Goal: Transaction & Acquisition: Register for event/course

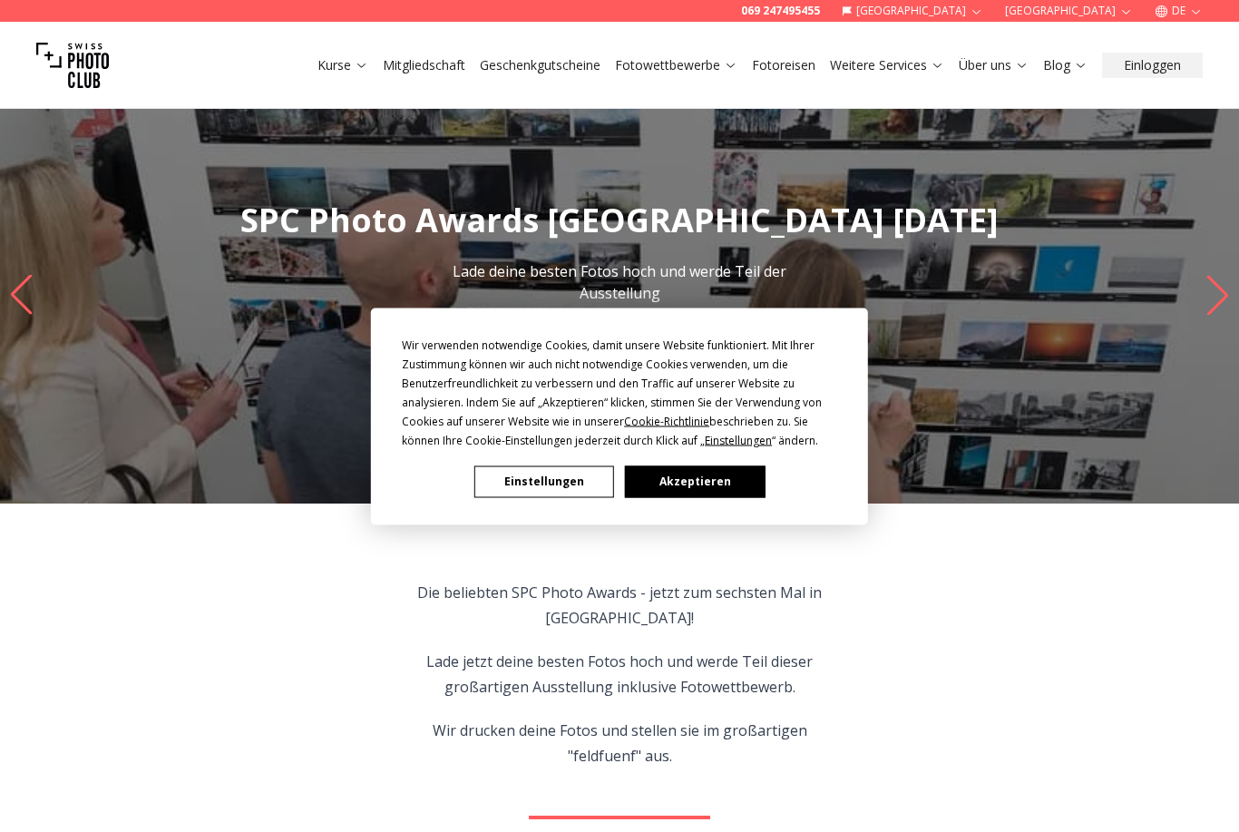
click at [716, 491] on button "Akzeptieren" at bounding box center [695, 481] width 140 height 32
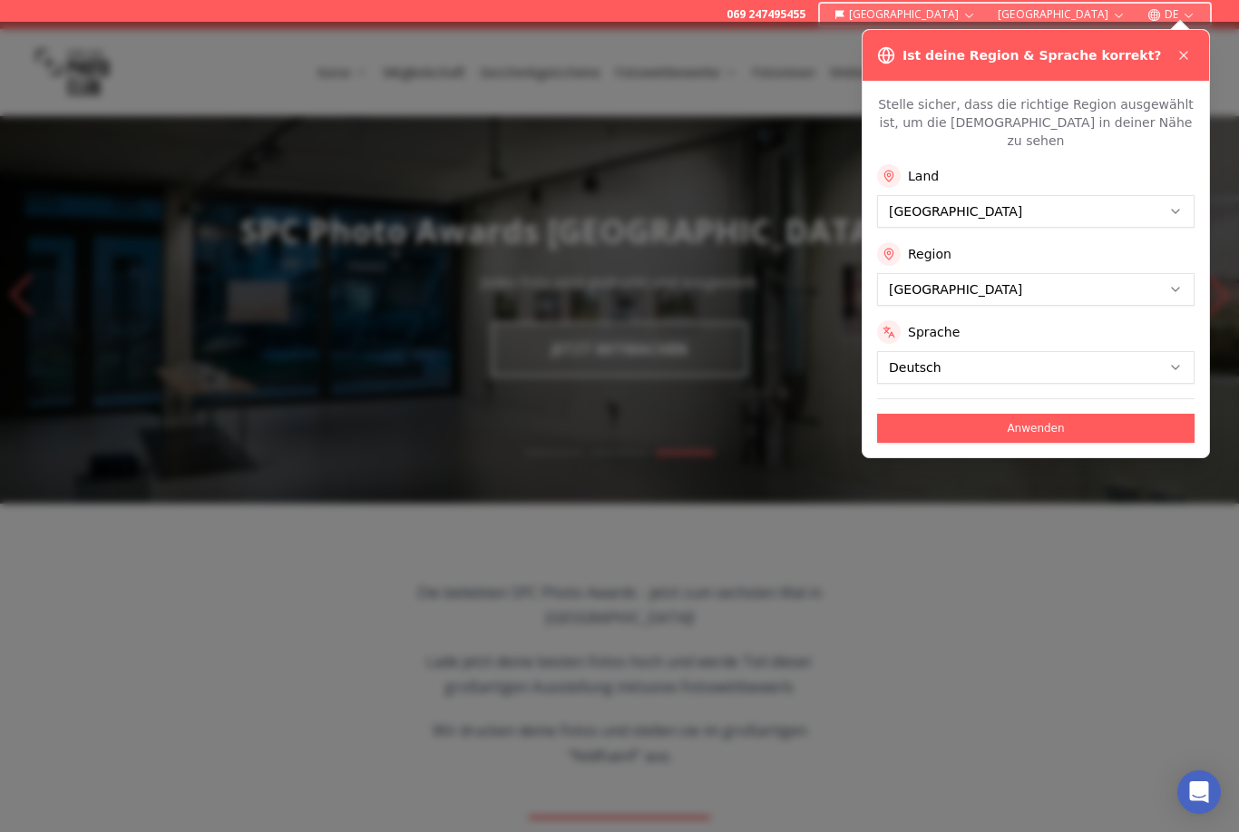
click at [1178, 58] on icon at bounding box center [1183, 55] width 15 height 15
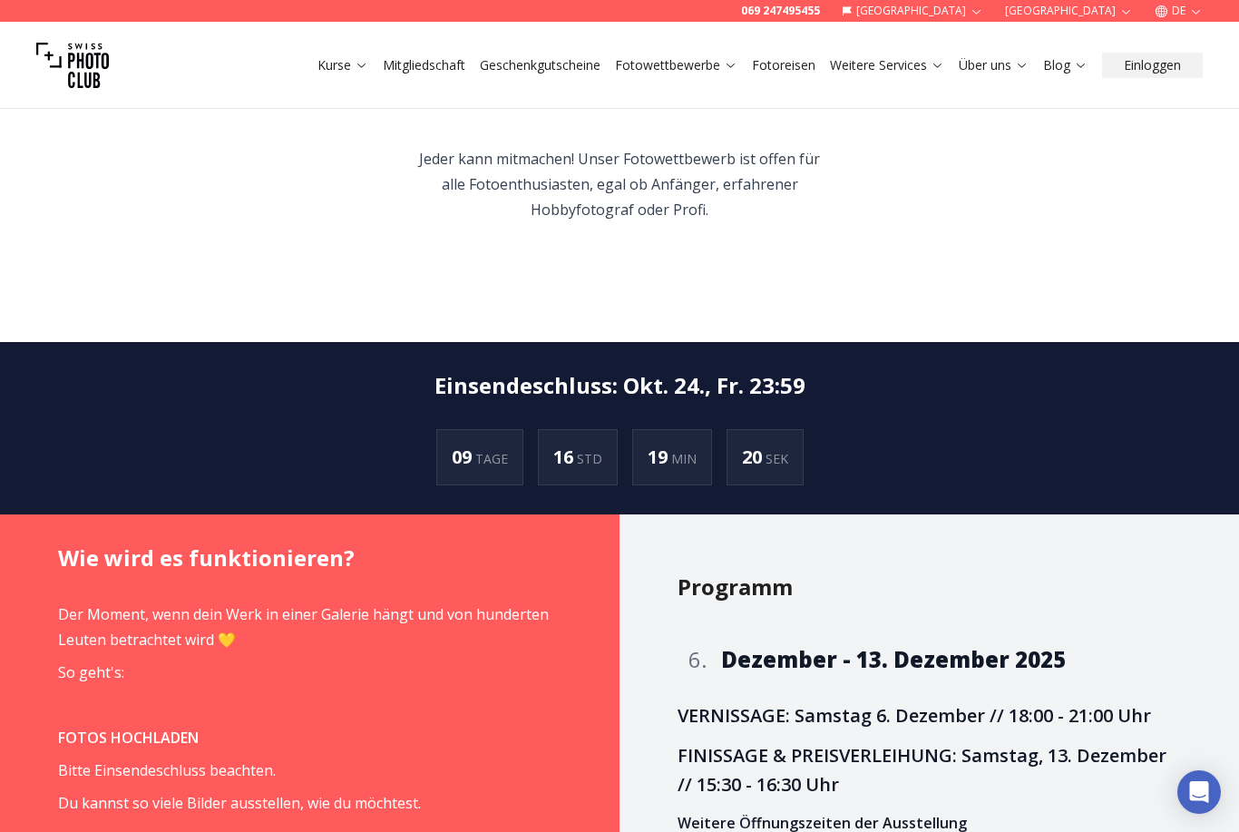
scroll to position [980, 0]
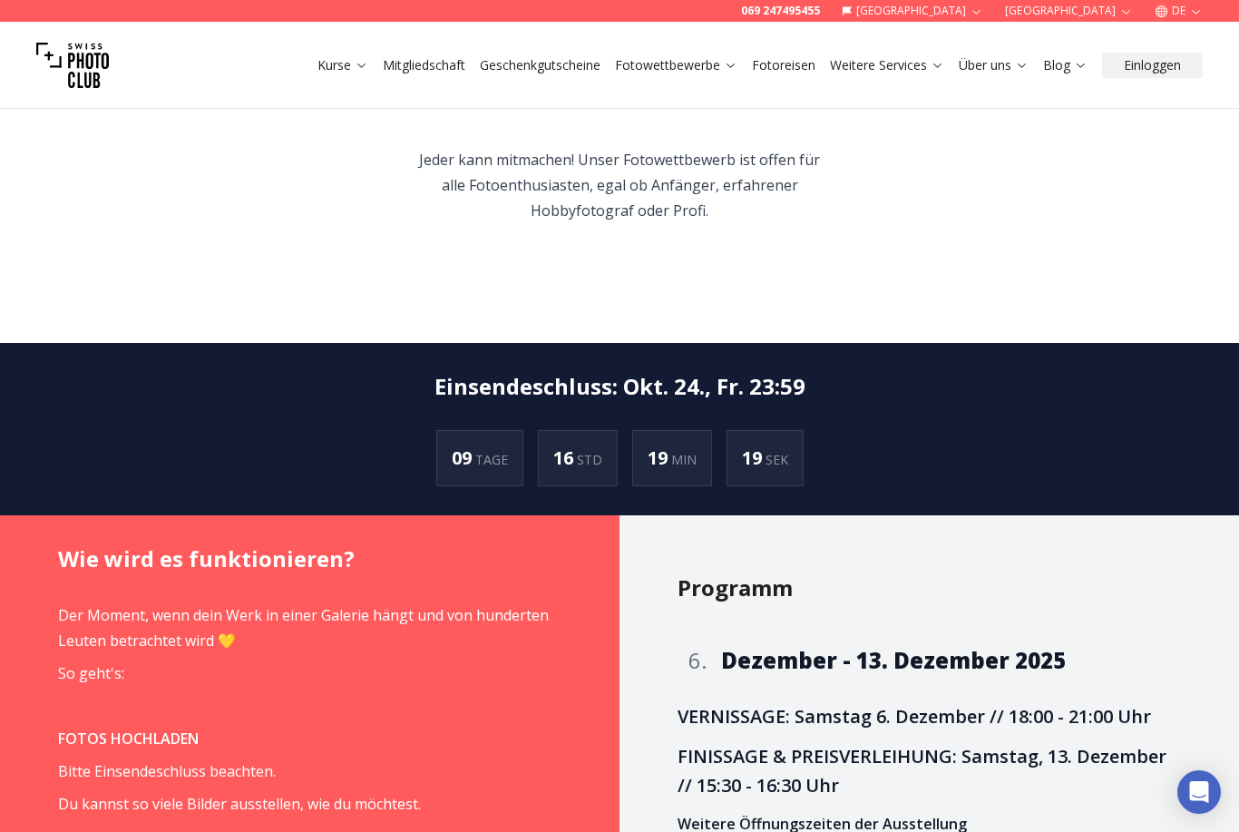
click at [719, 60] on link "Fotowettbewerbe" at bounding box center [676, 65] width 122 height 18
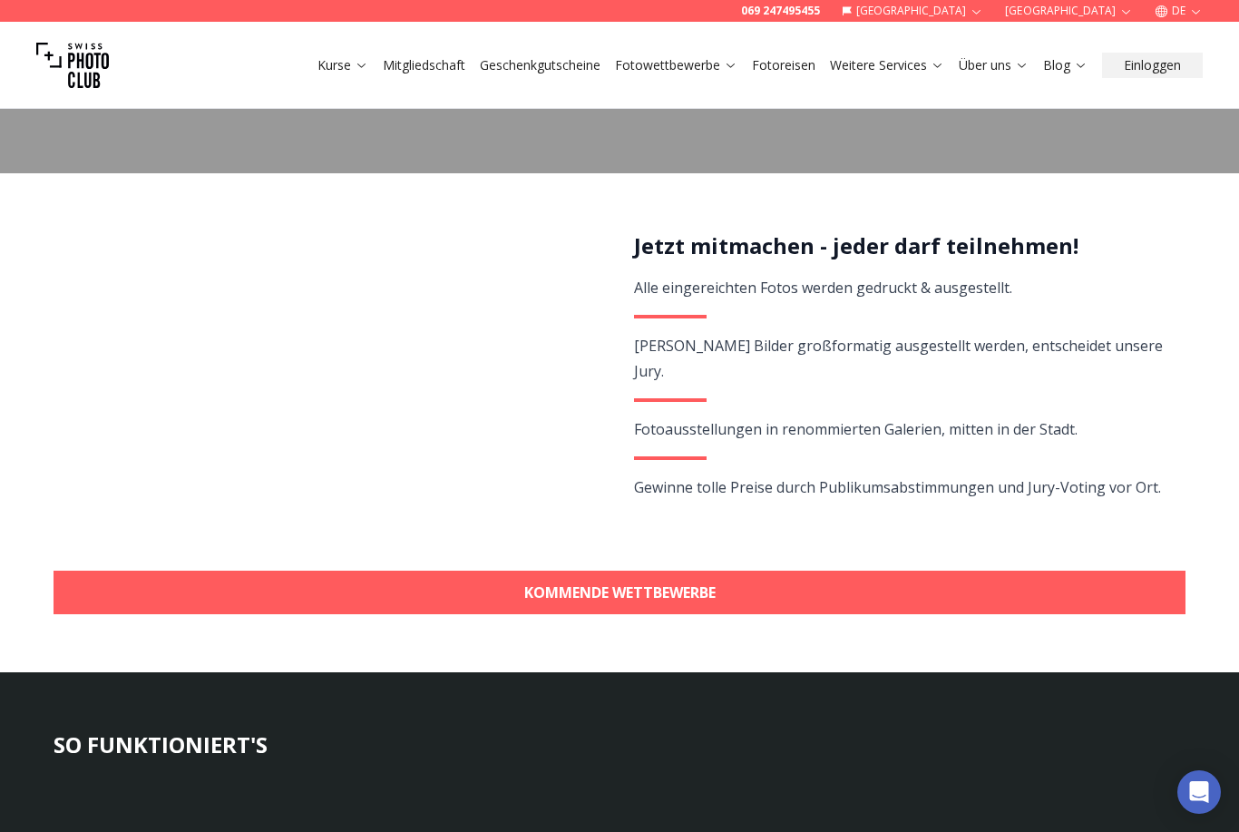
scroll to position [174, 0]
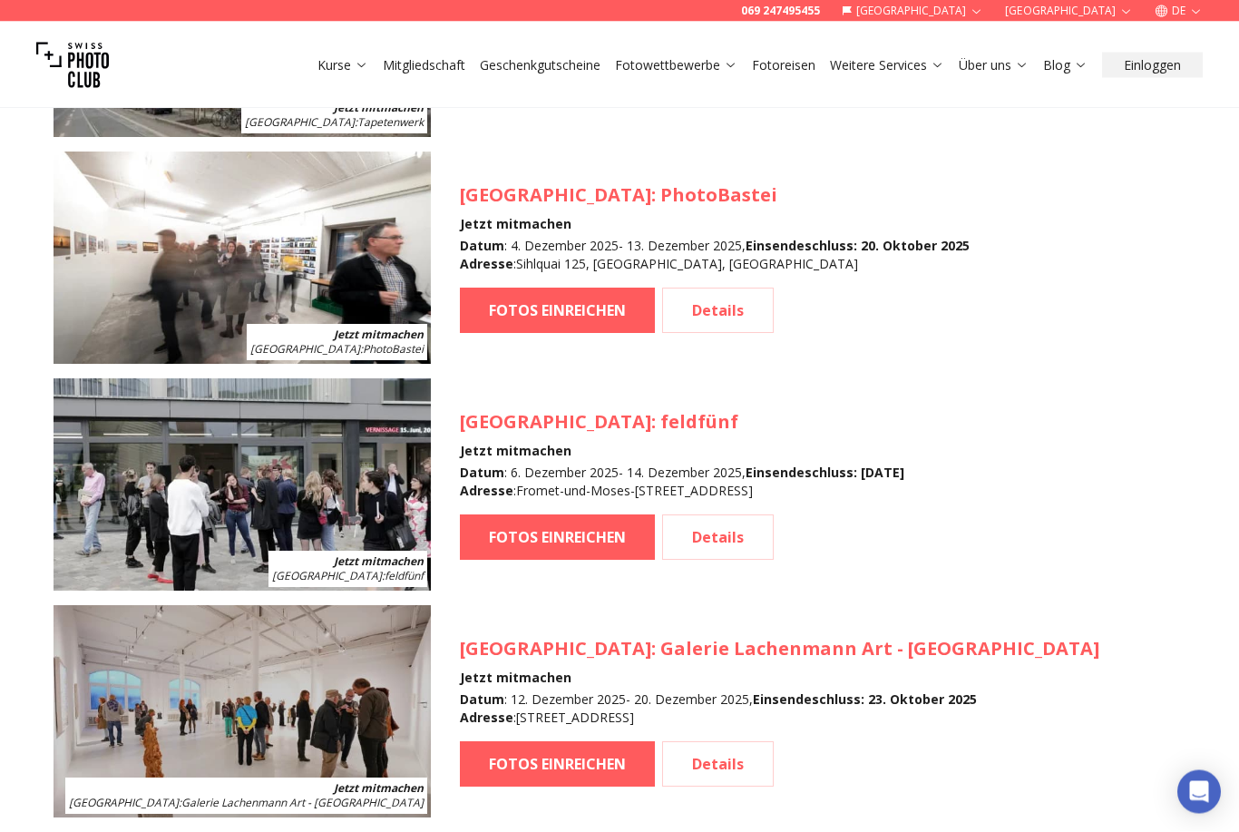
scroll to position [2817, 0]
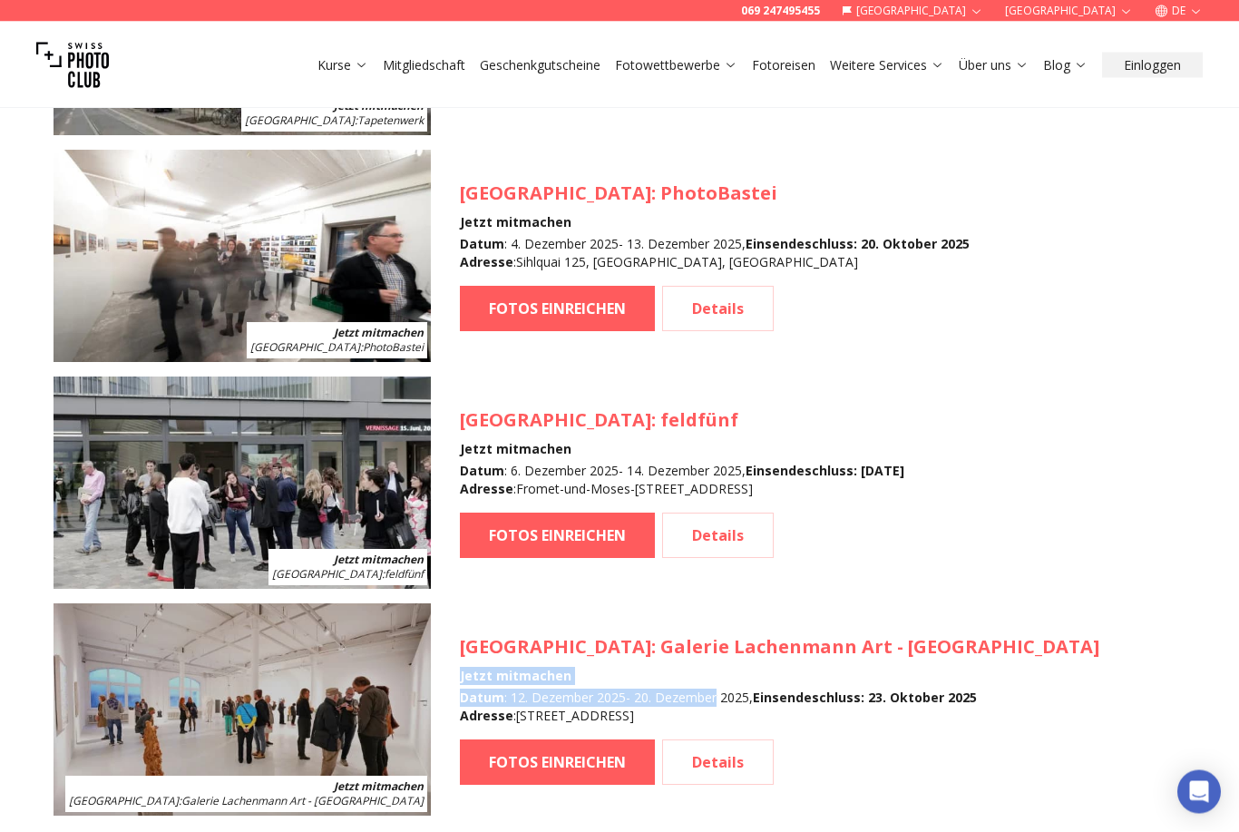
click at [576, 537] on link "FOTOS EINREICHEN" at bounding box center [557, 535] width 195 height 45
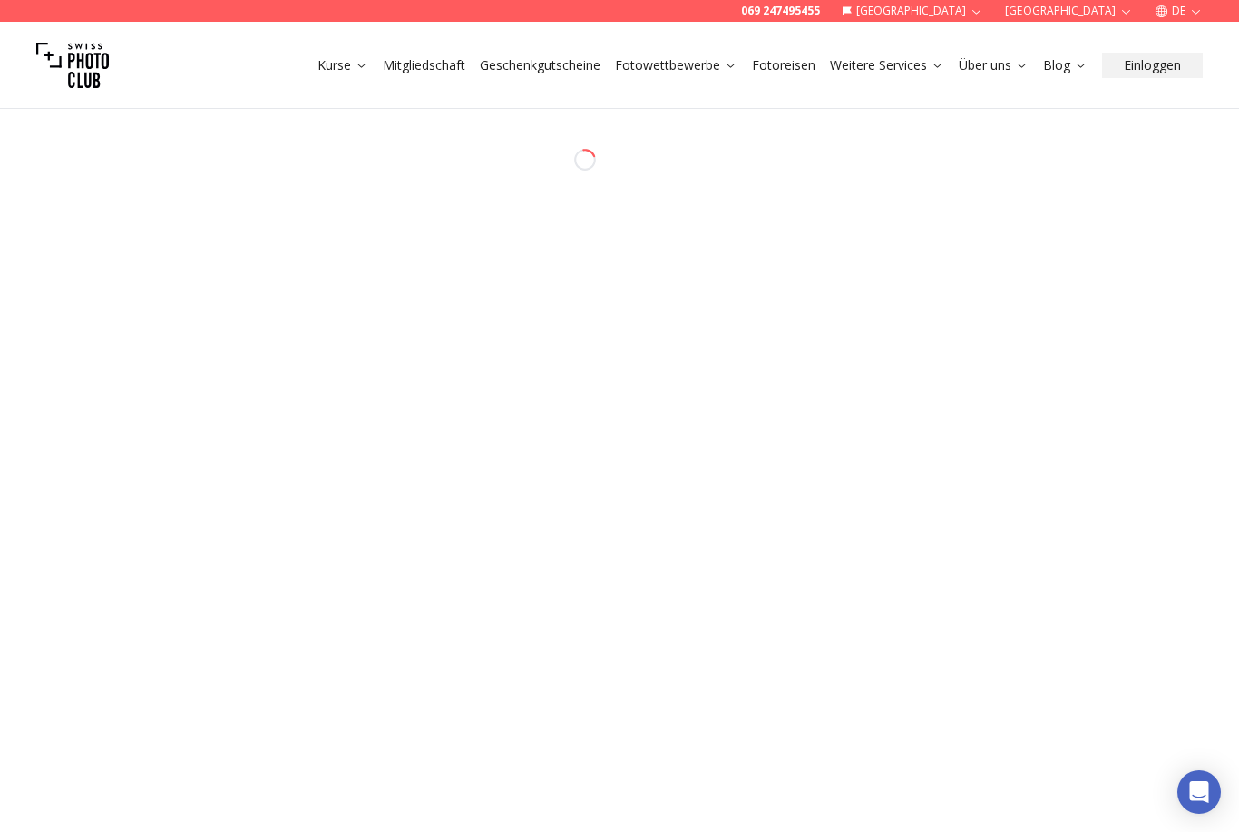
select select "*******"
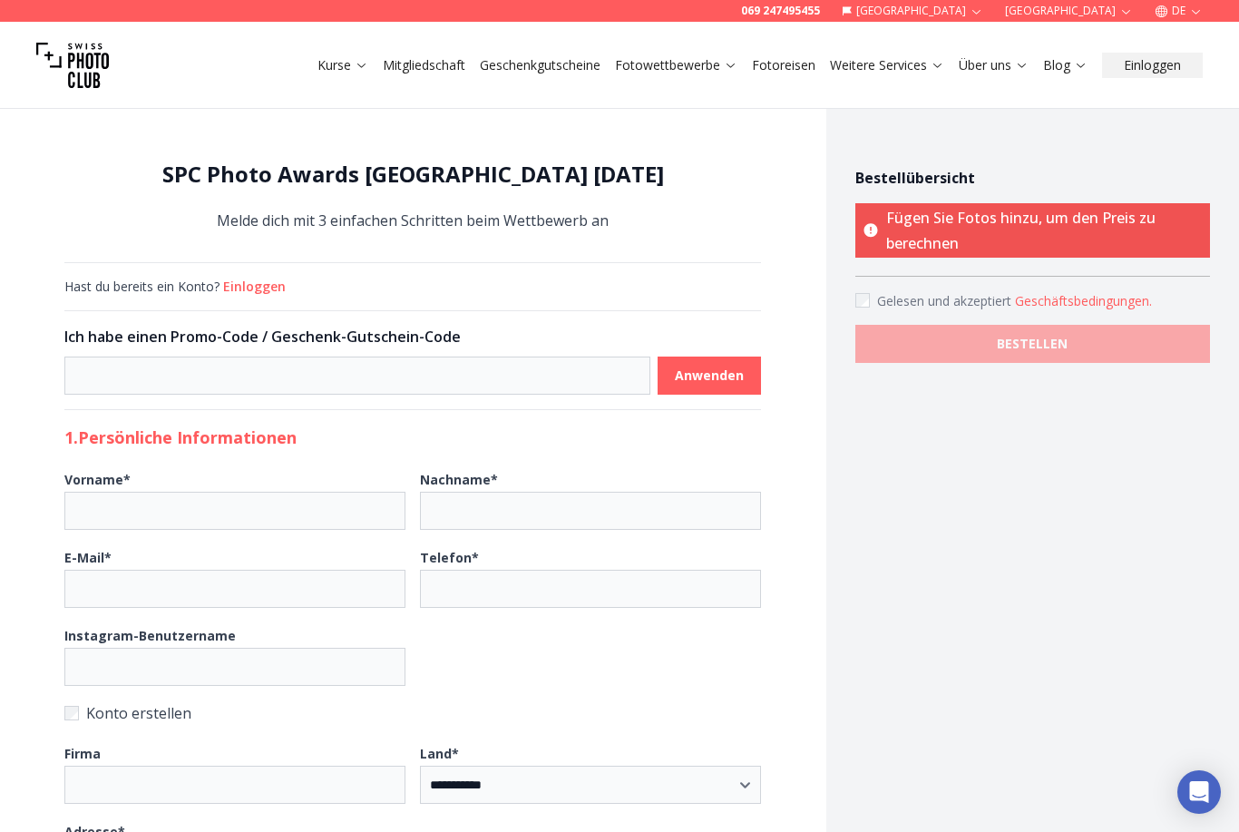
click at [1092, 305] on button "Geschäftsbedingungen ." at bounding box center [1083, 301] width 137 height 18
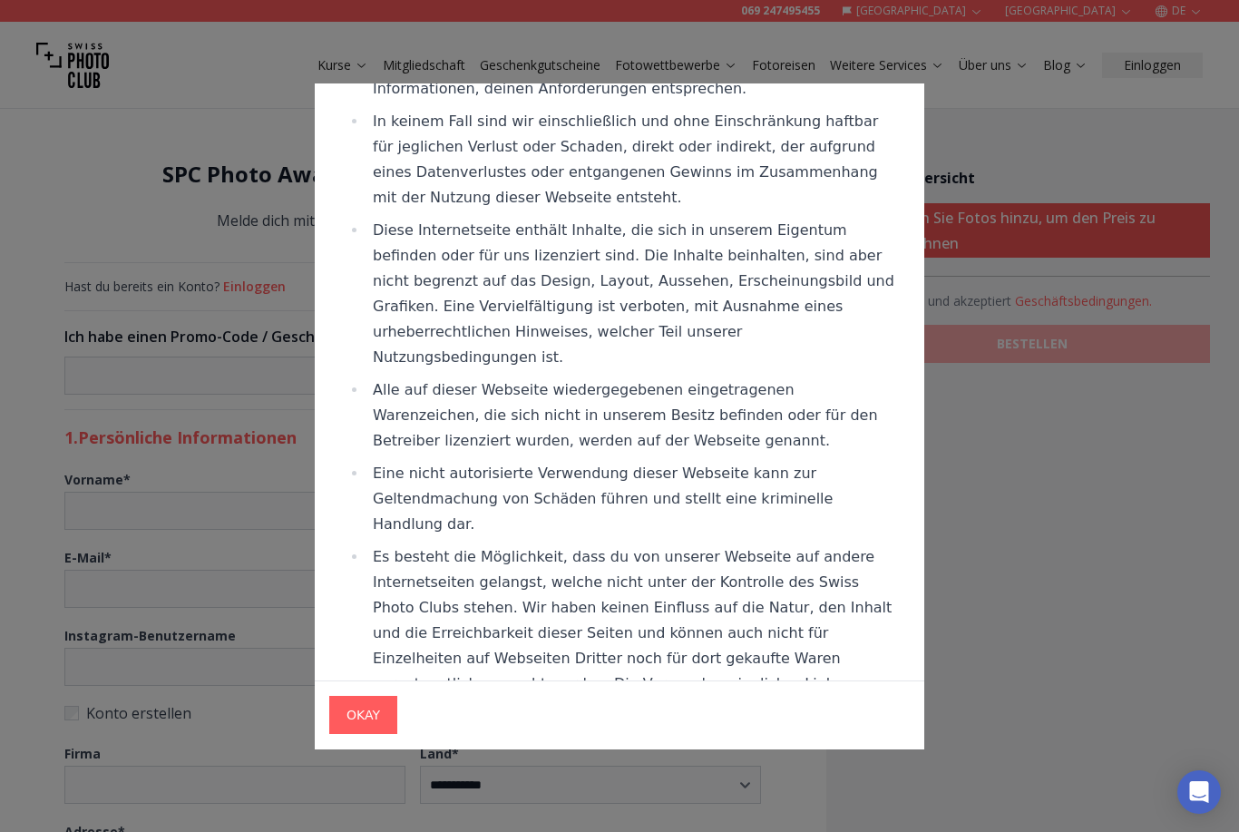
scroll to position [2260, 0]
click at [393, 719] on span "OKAY" at bounding box center [363, 714] width 63 height 33
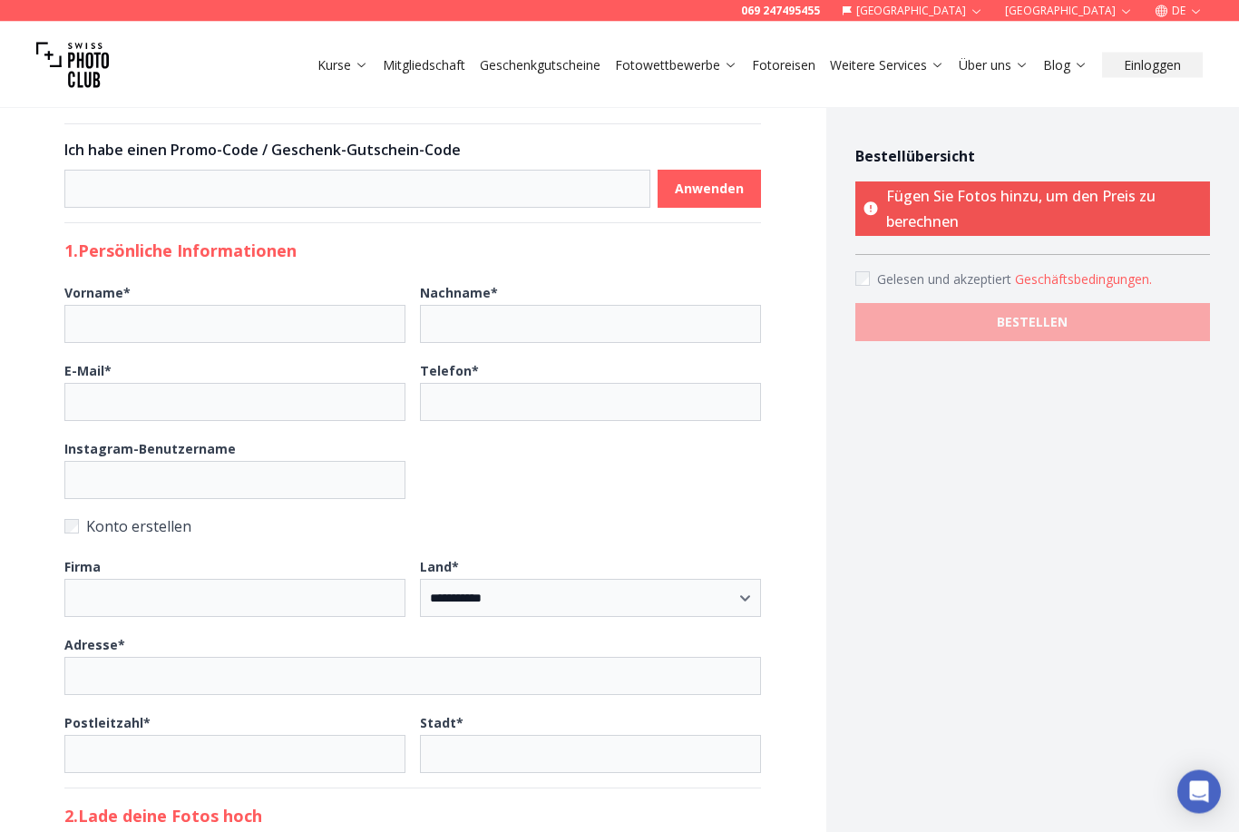
scroll to position [0, 0]
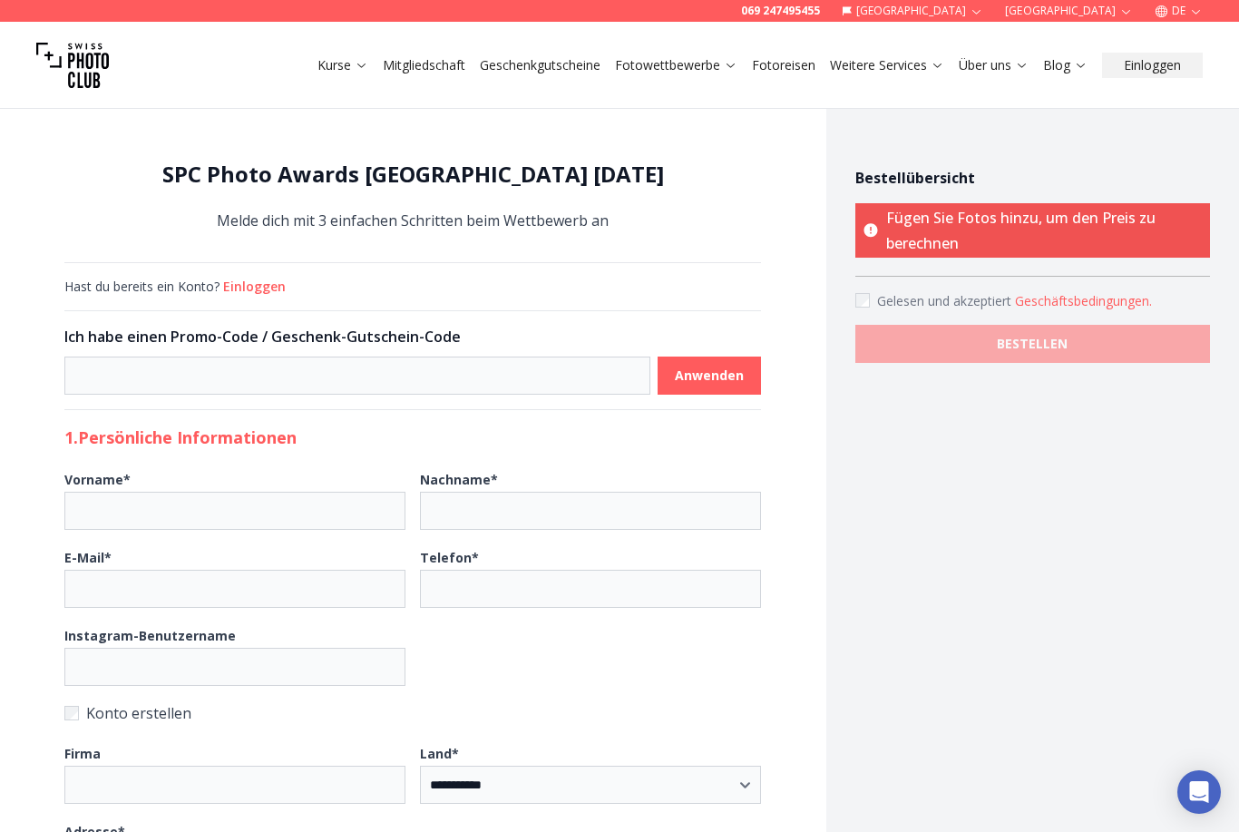
click at [402, 70] on link "Mitgliedschaft" at bounding box center [424, 65] width 83 height 18
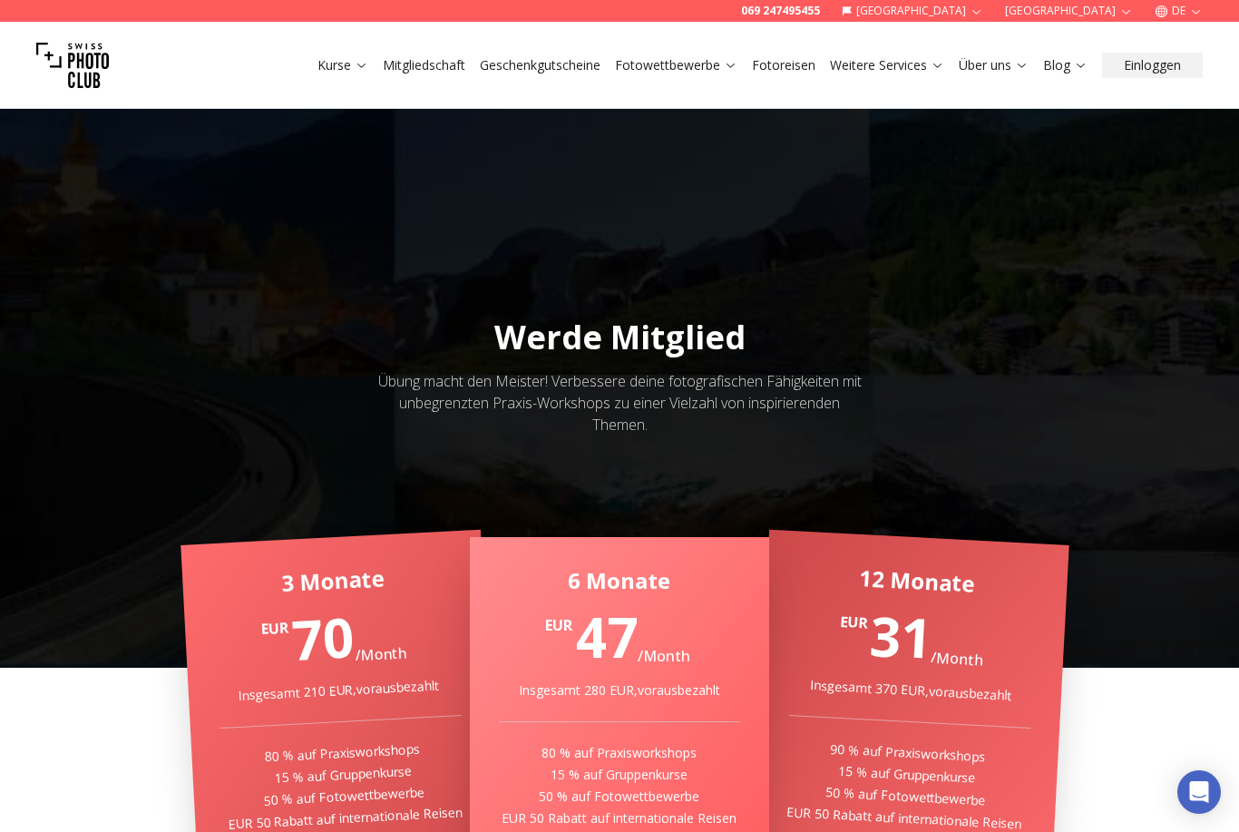
click at [346, 56] on link "Kurse" at bounding box center [342, 65] width 51 height 18
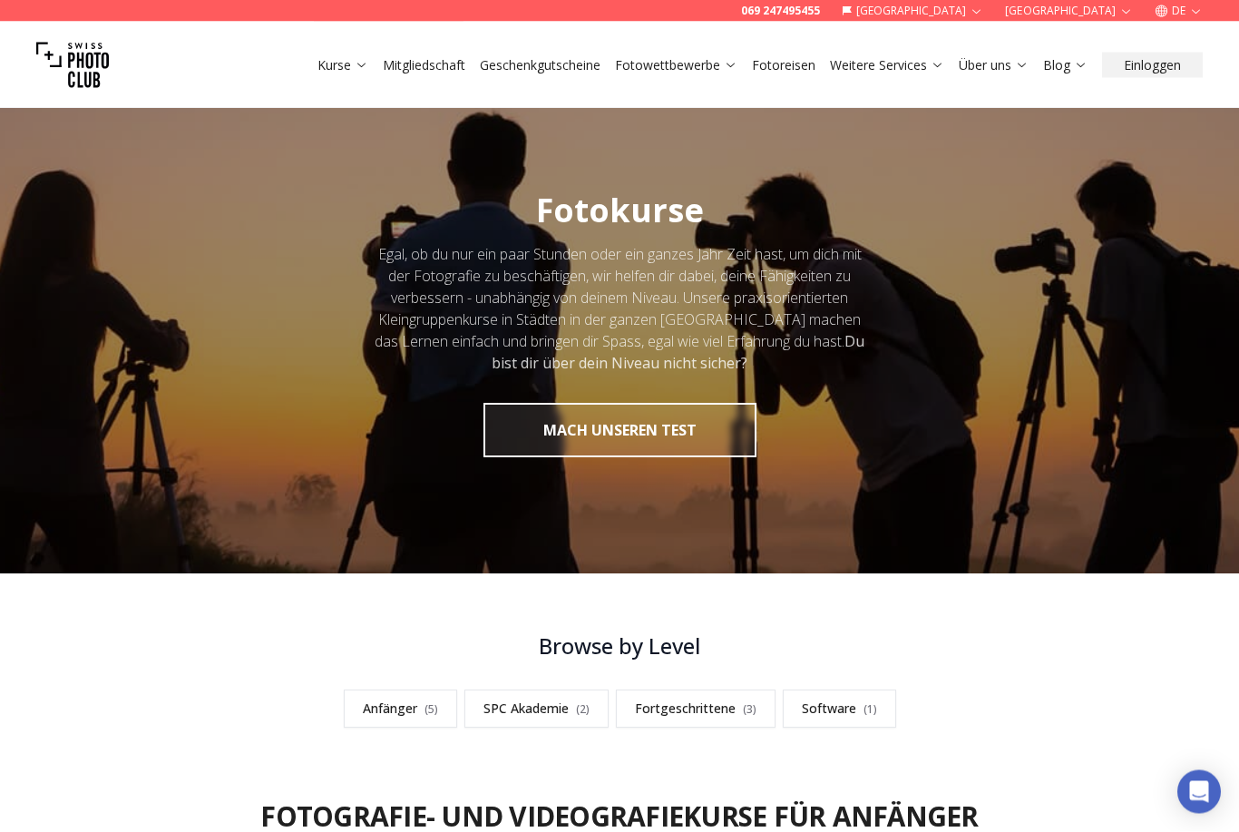
scroll to position [5, 0]
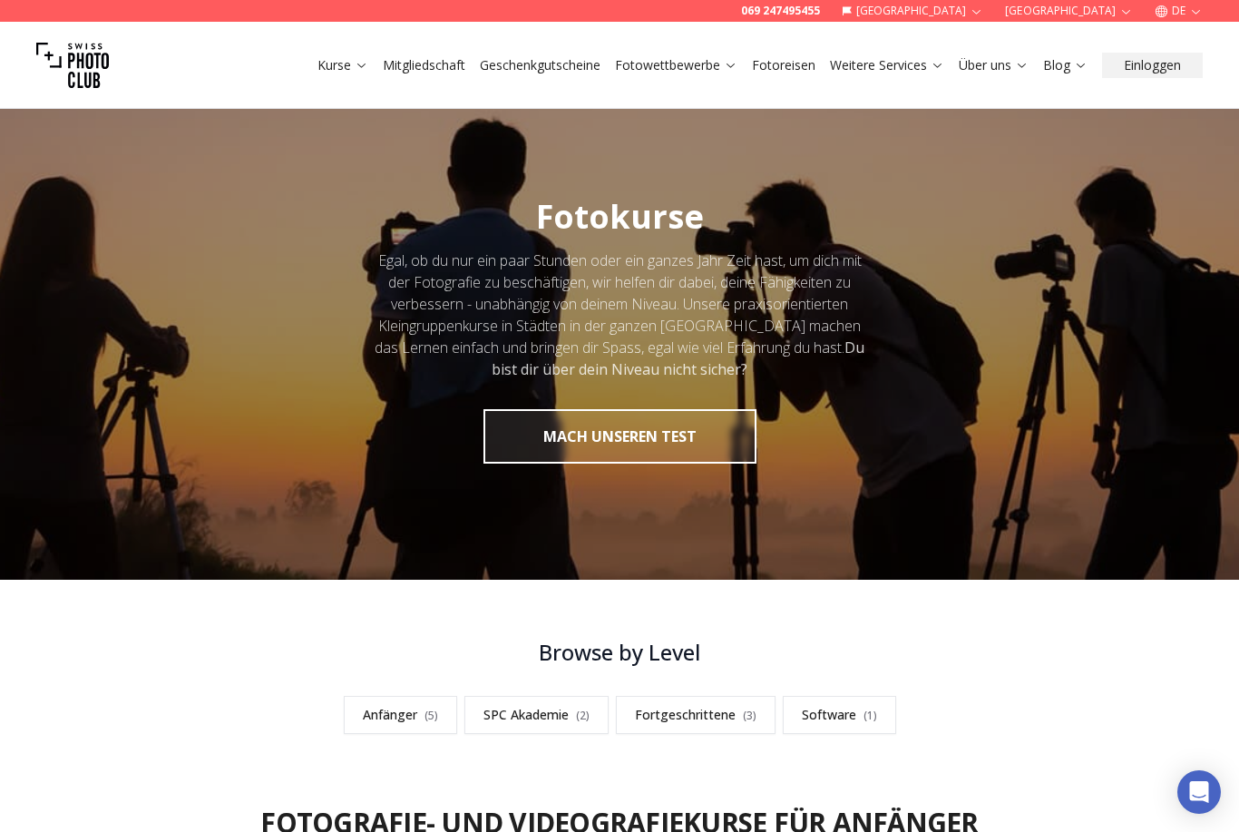
click at [677, 429] on button "MACH UNSEREN TEST" at bounding box center [619, 436] width 273 height 54
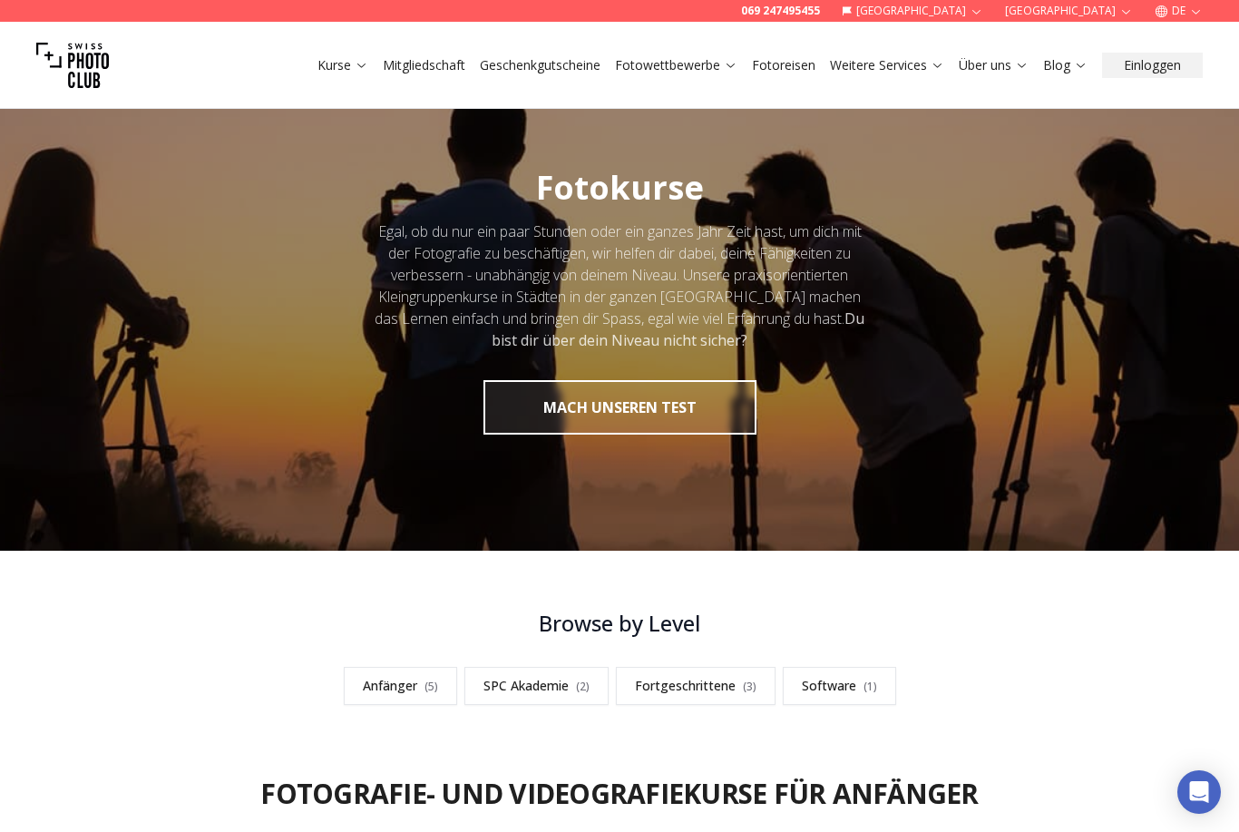
scroll to position [0, 0]
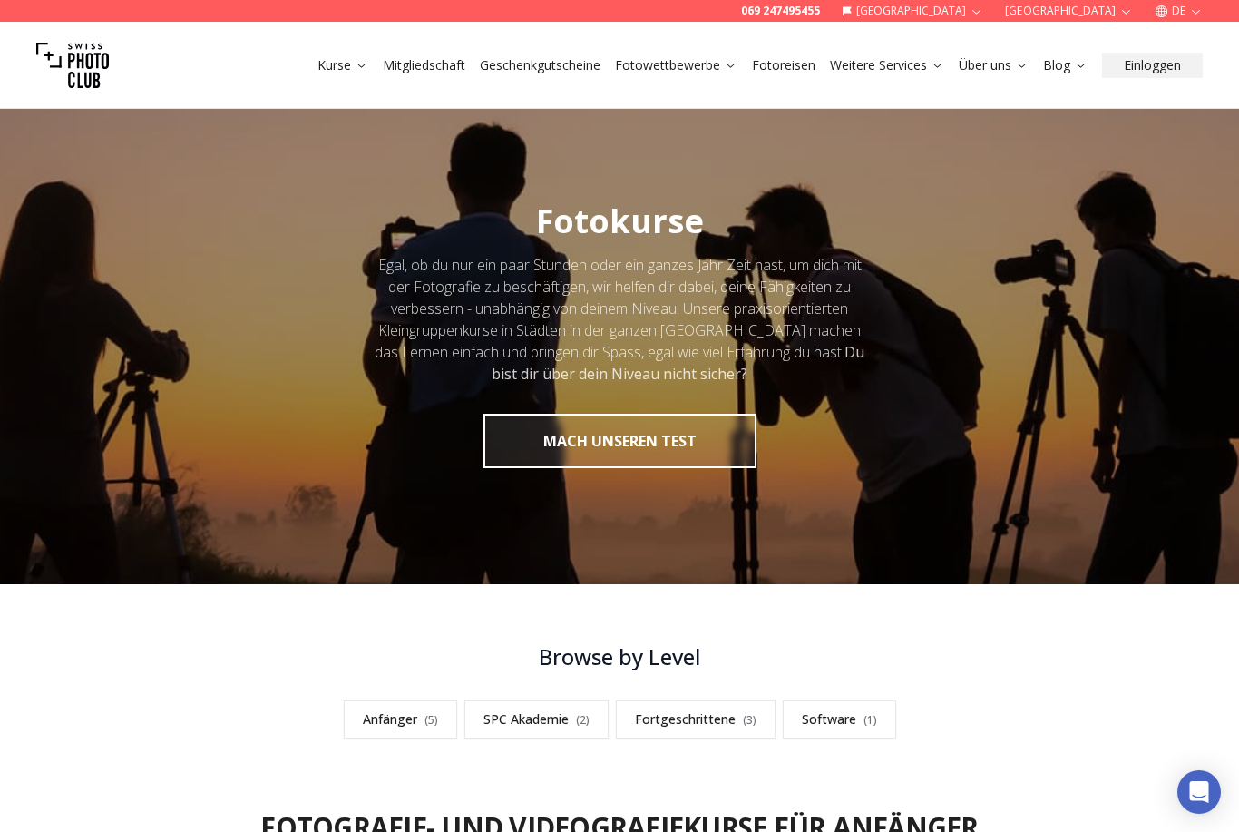
click at [709, 63] on link "Fotowettbewerbe" at bounding box center [676, 65] width 122 height 18
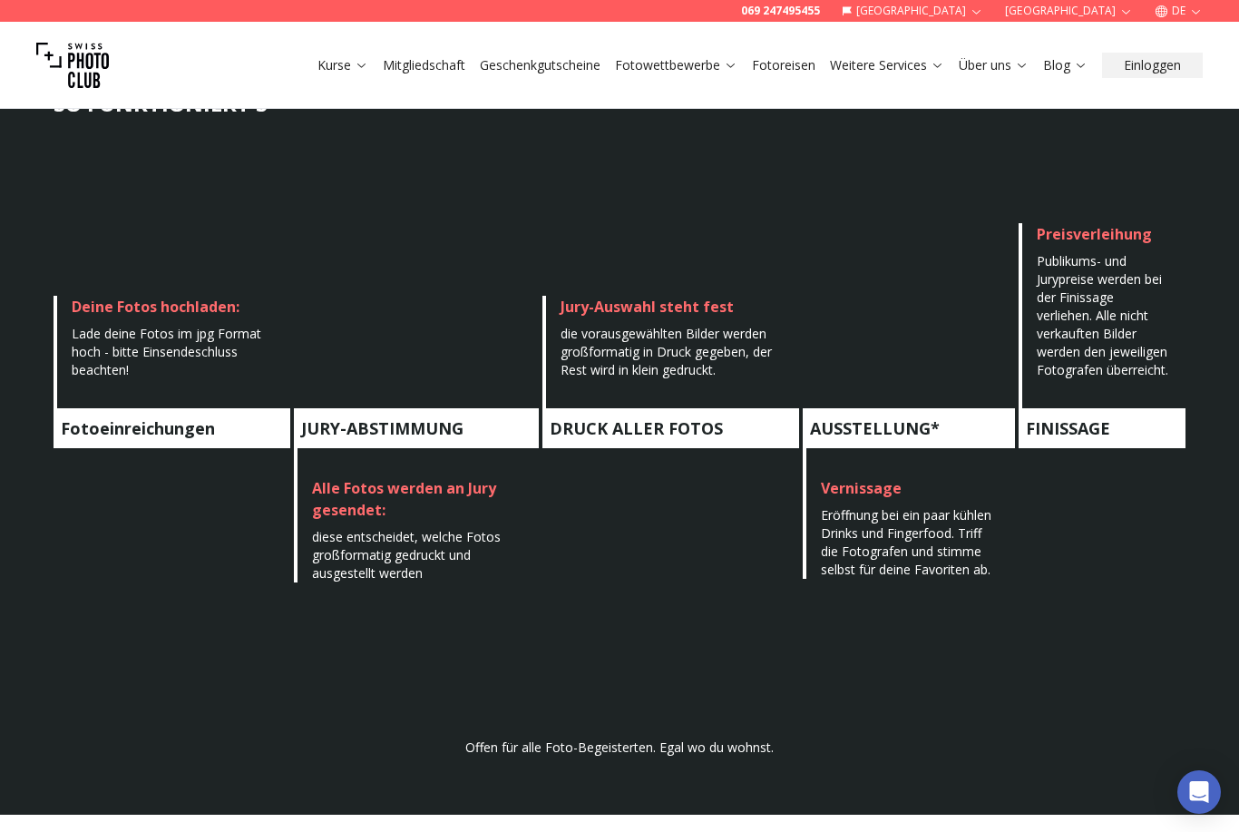
scroll to position [925, 0]
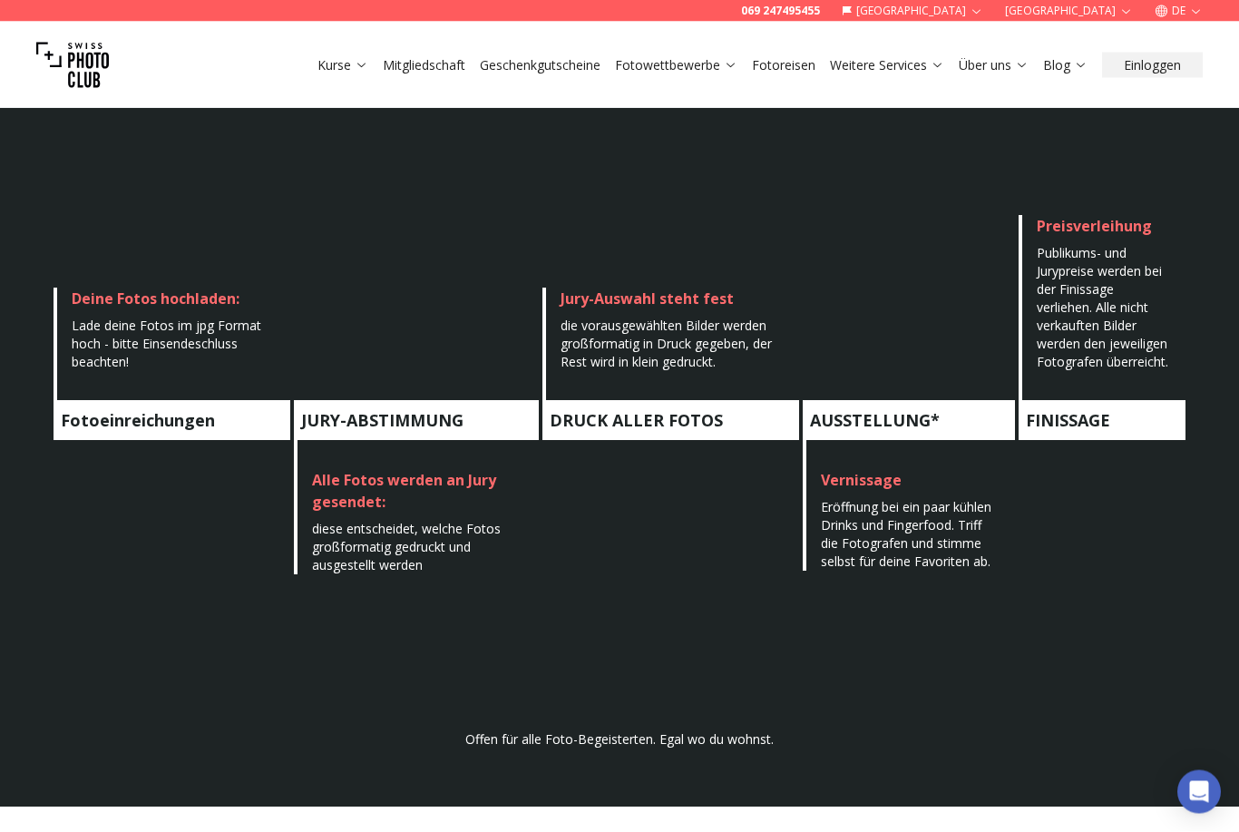
click at [534, 733] on p "Offen für alle Foto-Begeisterten. Egal wo du wohnst." at bounding box center [619, 740] width 348 height 18
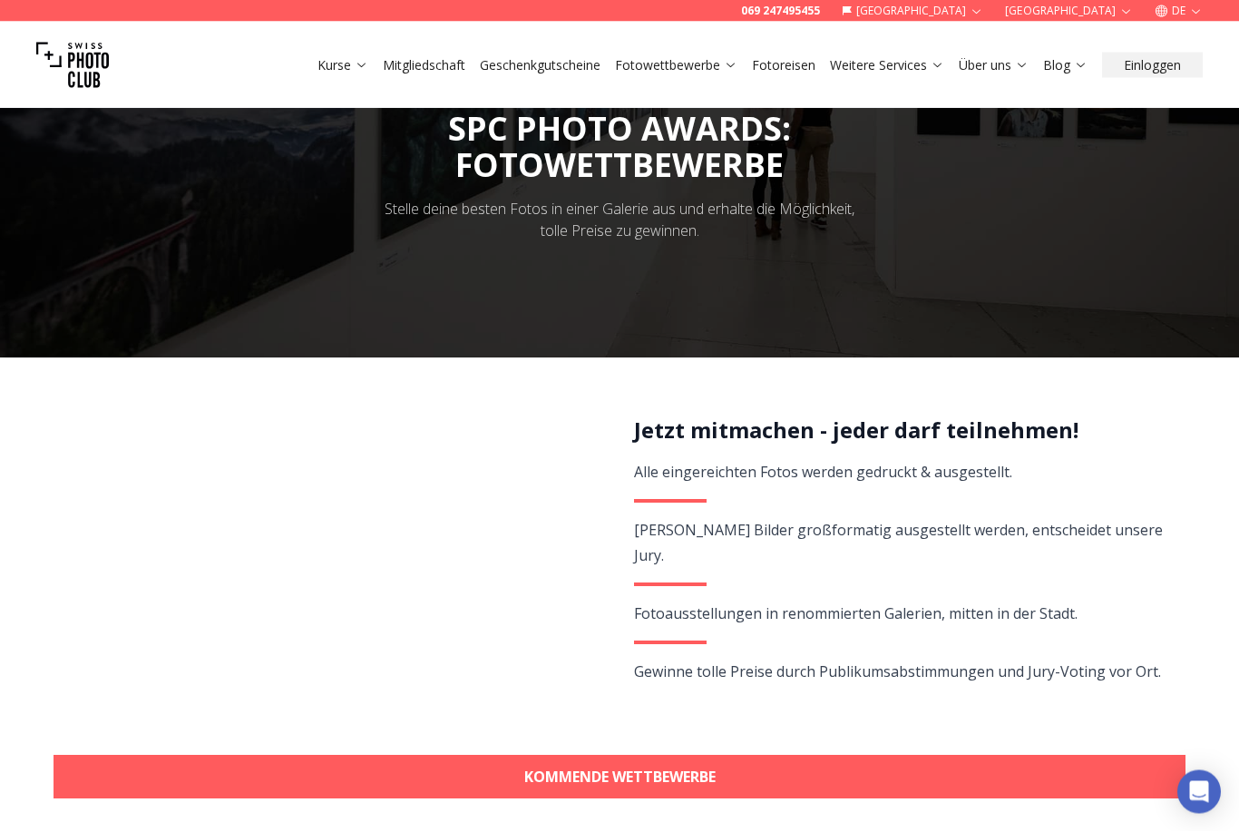
scroll to position [0, 0]
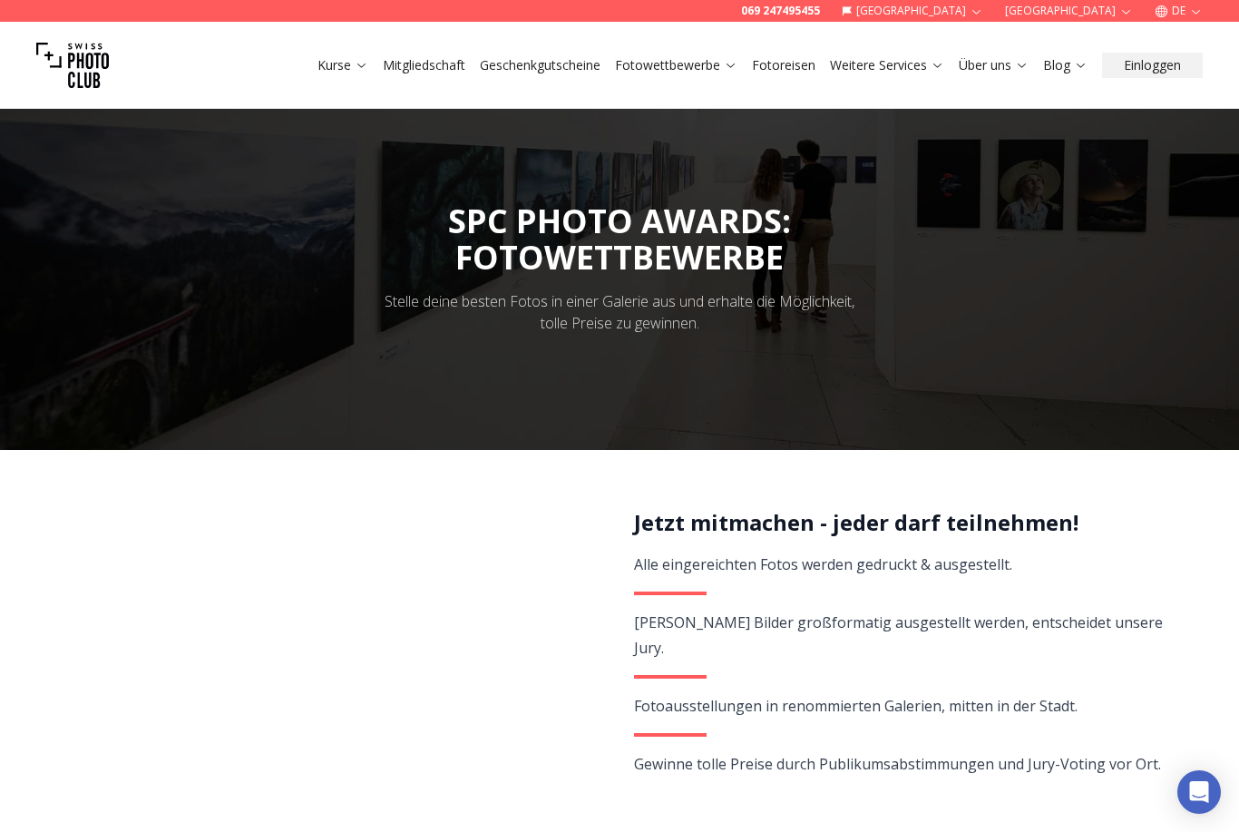
click at [914, 69] on link "Weitere Services" at bounding box center [887, 65] width 114 height 18
